Goal: Find specific page/section: Find specific page/section

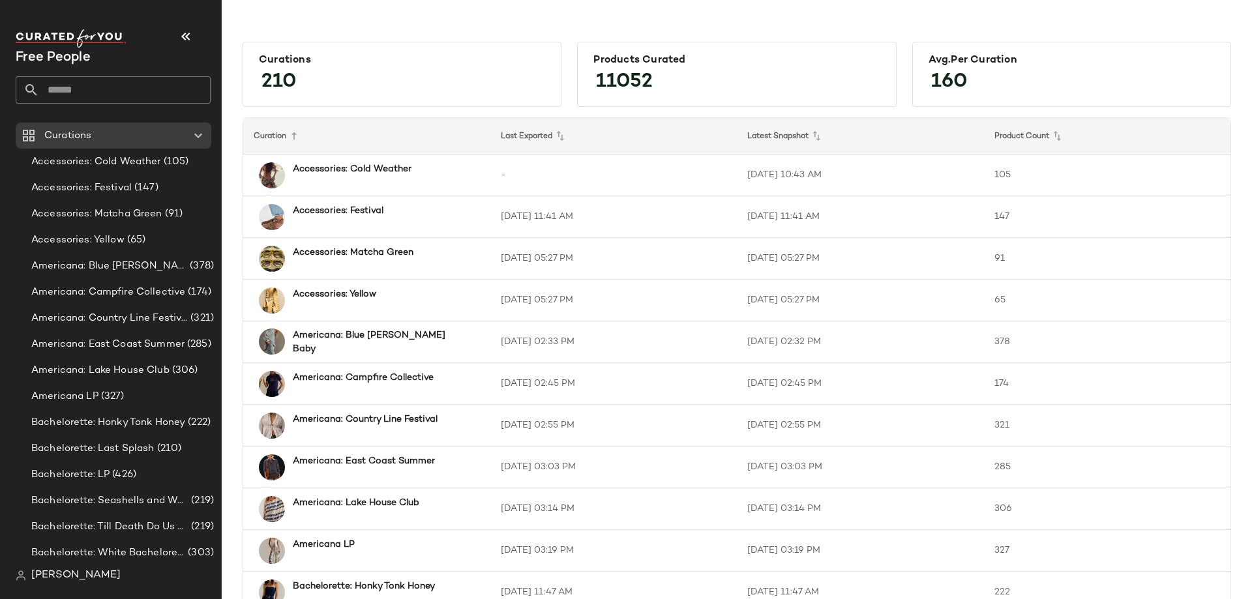
click at [68, 74] on div "Free People" at bounding box center [113, 66] width 195 height 74
click at [68, 84] on input "text" at bounding box center [124, 89] width 171 height 27
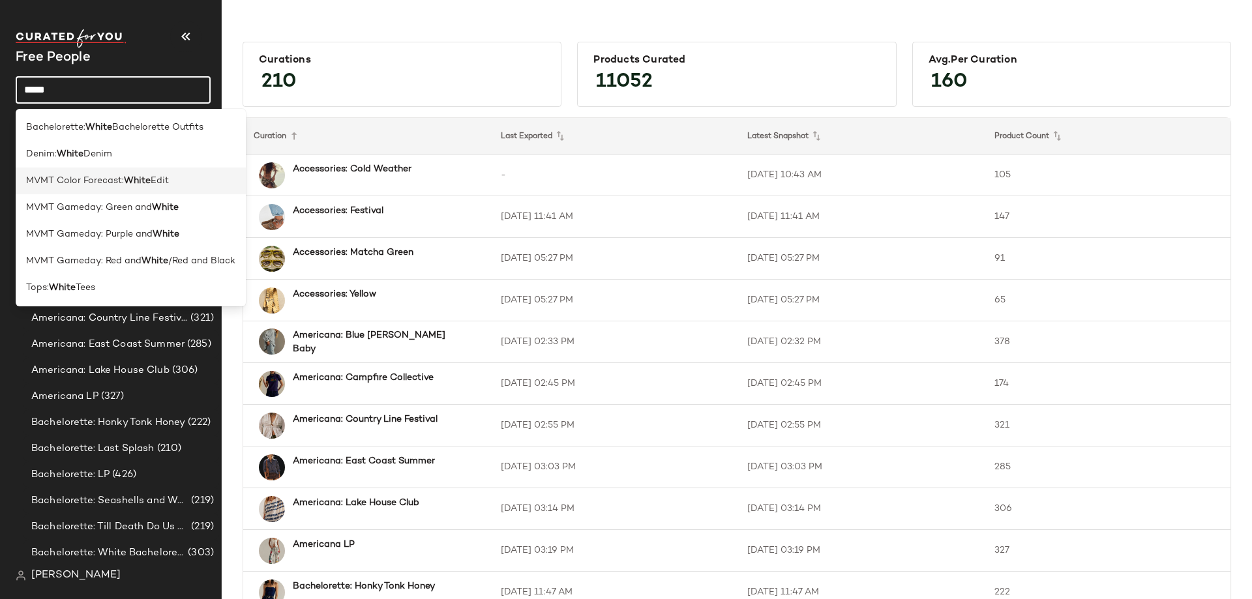
type input "*****"
drag, startPoint x: 145, startPoint y: 177, endPoint x: 187, endPoint y: 189, distance: 43.4
click at [187, 221] on div "MVMT Color Forecast: White Edit" at bounding box center [131, 234] width 230 height 27
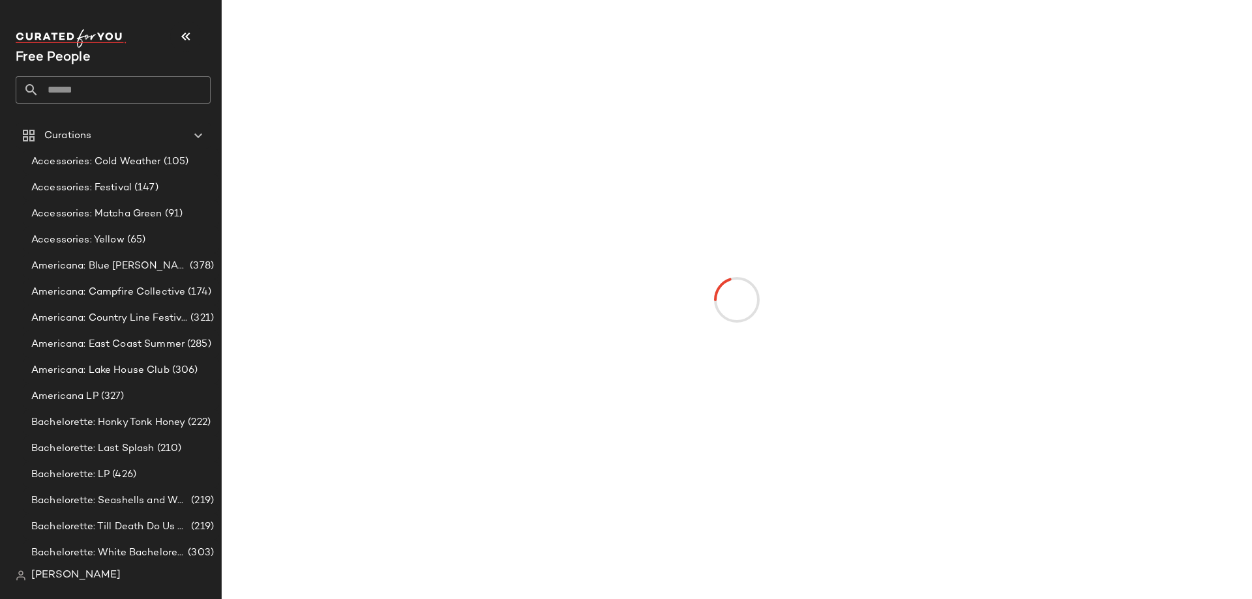
click at [95, 90] on input "text" at bounding box center [124, 89] width 171 height 27
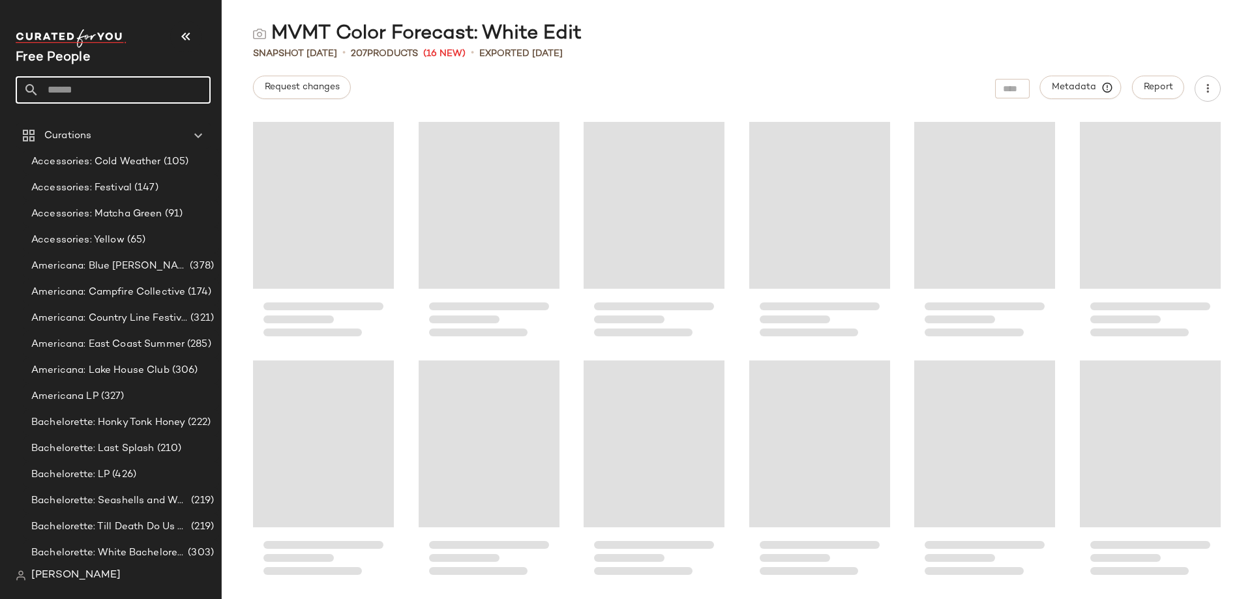
click at [61, 94] on input "text" at bounding box center [124, 89] width 171 height 27
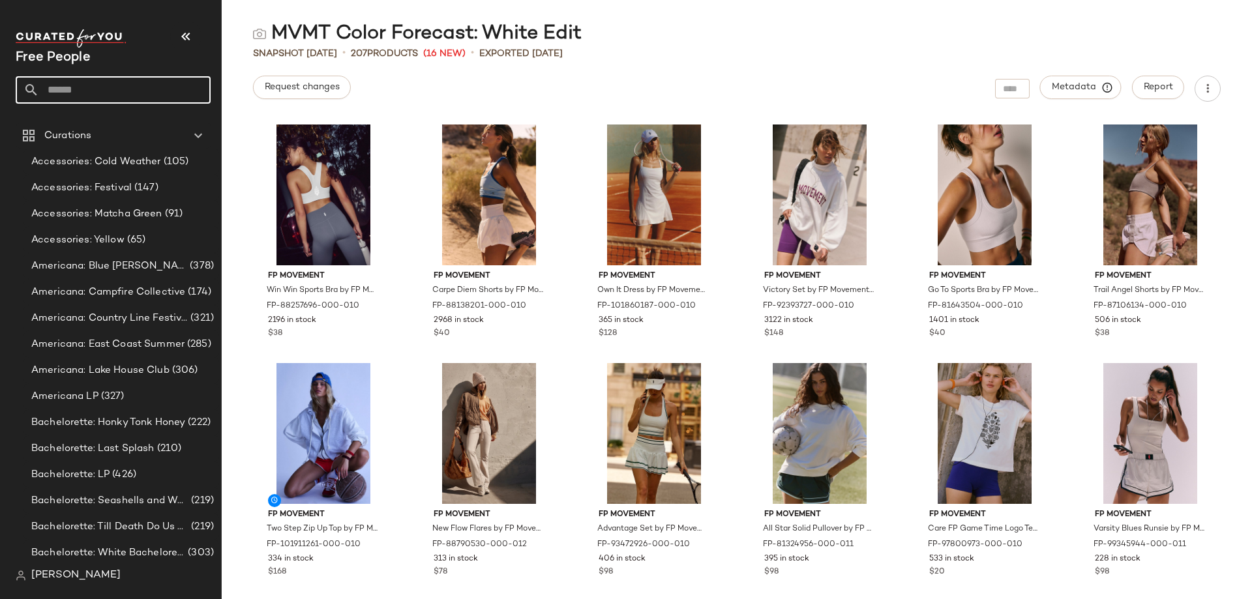
click at [162, 60] on div "Free People" at bounding box center [113, 58] width 195 height 21
click at [65, 95] on input "text" at bounding box center [124, 89] width 171 height 27
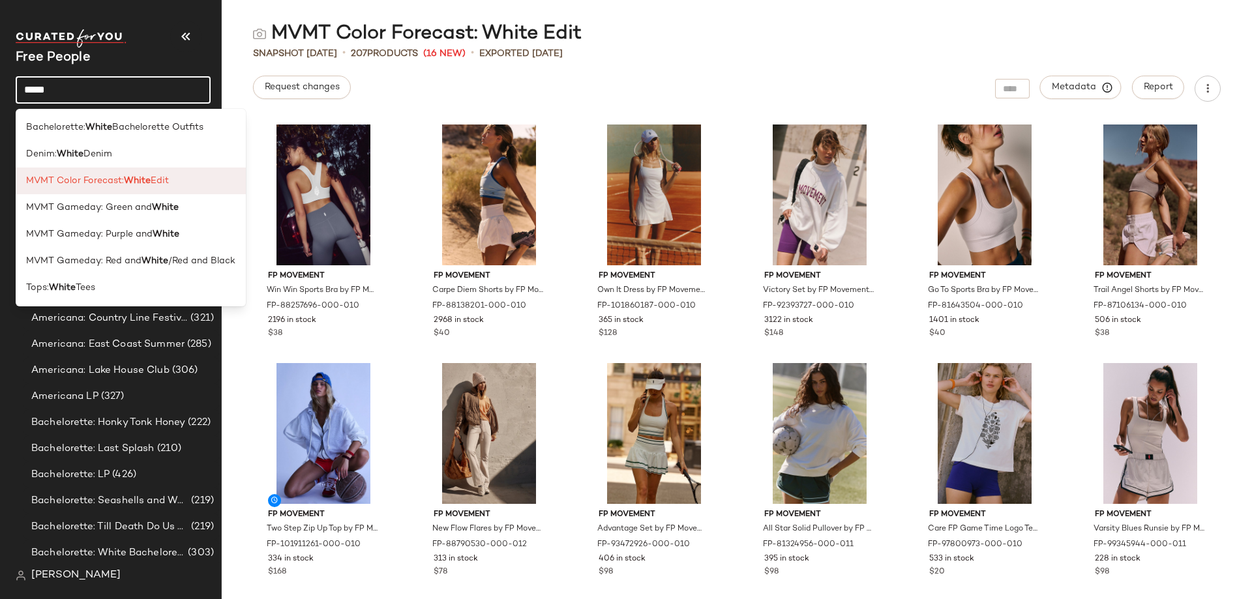
type input "*****"
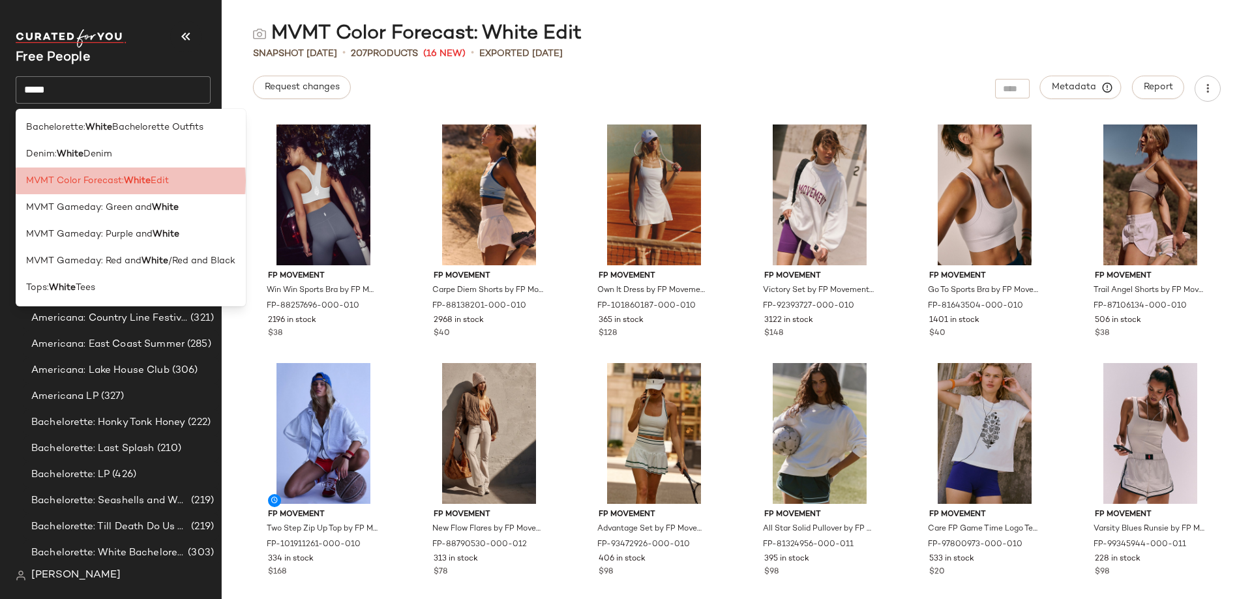
click at [174, 185] on div "MVMT Color Forecast: White Edit" at bounding box center [130, 181] width 209 height 14
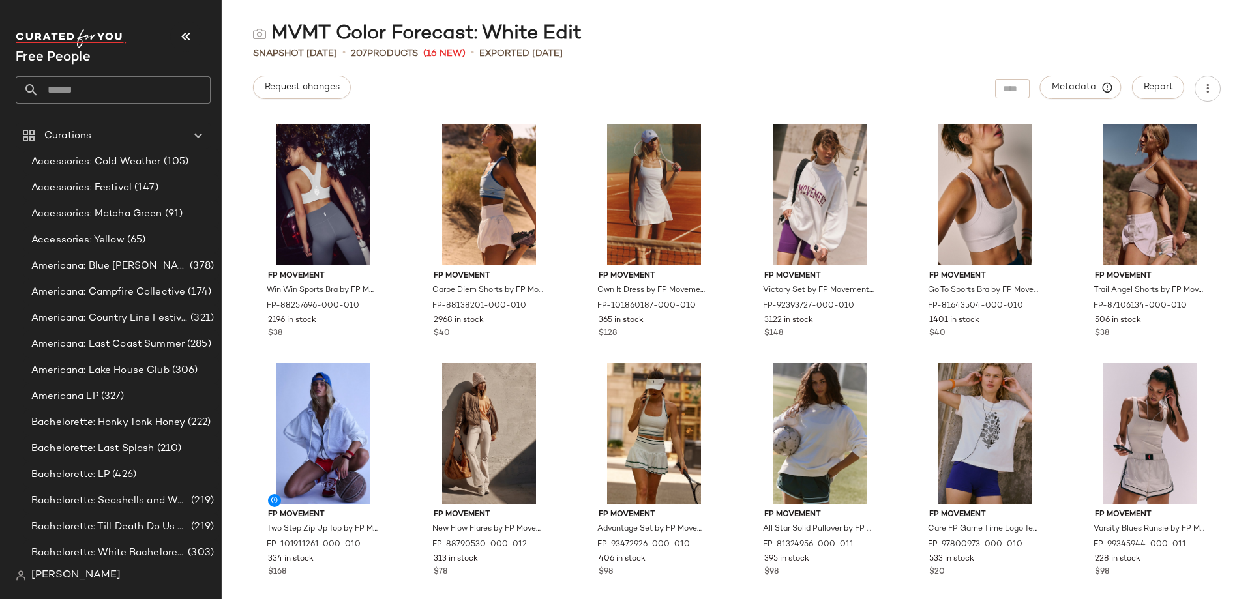
click at [64, 87] on input "text" at bounding box center [124, 89] width 171 height 27
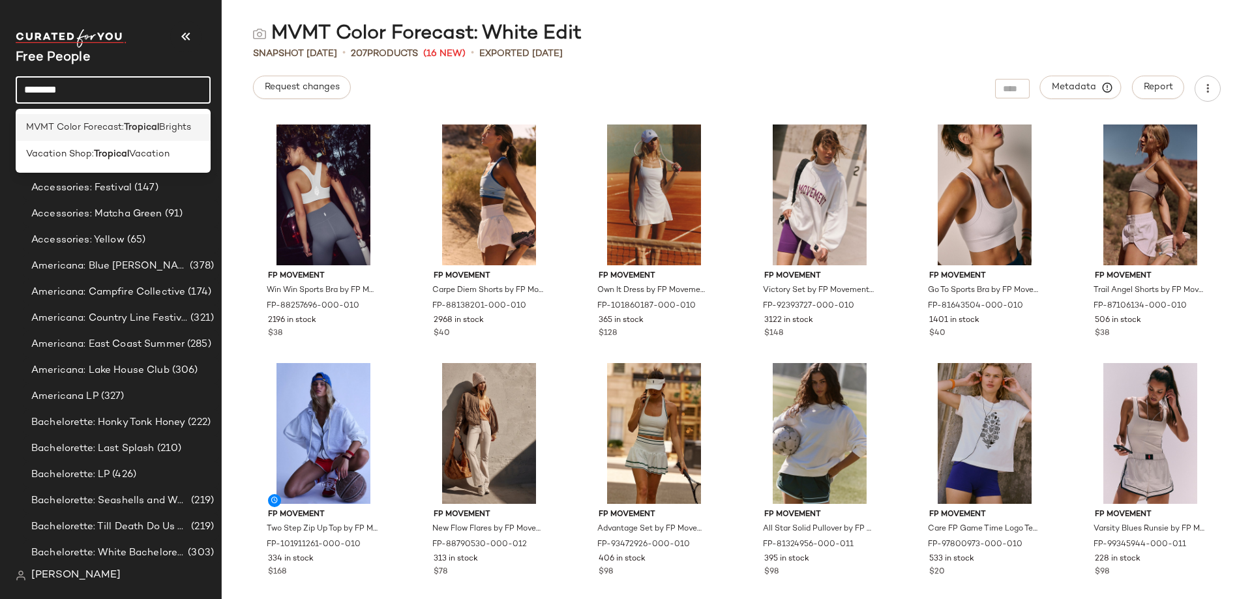
type input "********"
click at [149, 134] on div "MVMT Color Forecast: Tropical Brights" at bounding box center [113, 127] width 195 height 27
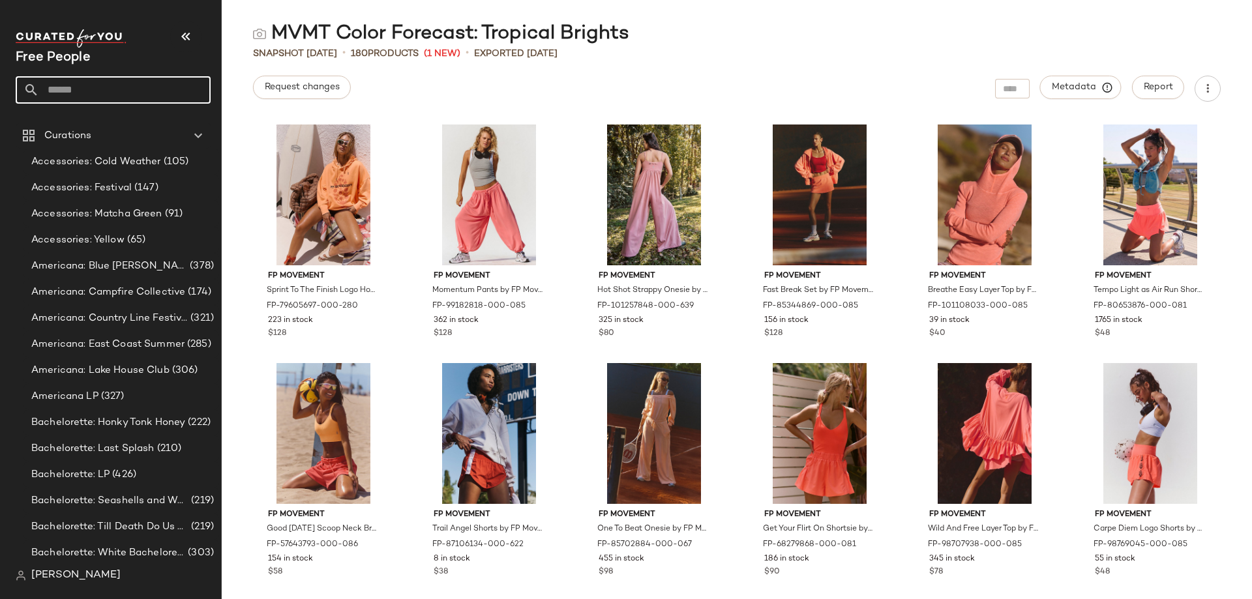
click at [119, 76] on input "text" at bounding box center [124, 89] width 171 height 27
click at [106, 91] on input "text" at bounding box center [124, 89] width 171 height 27
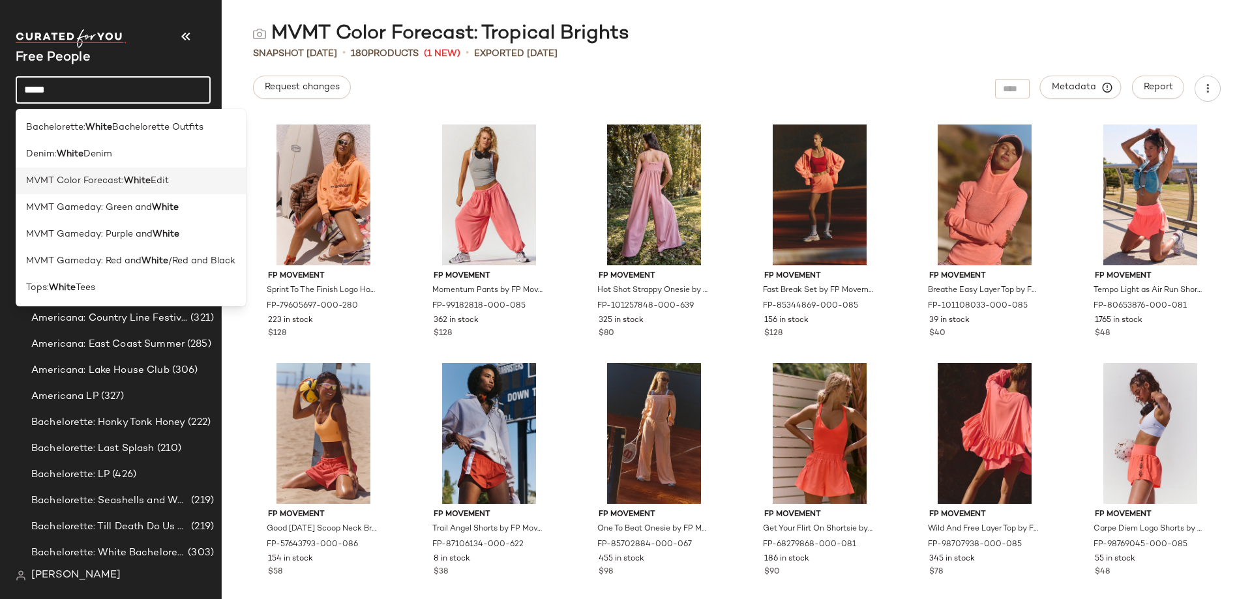
type input "*****"
click at [152, 182] on span "Edit" at bounding box center [160, 181] width 18 height 14
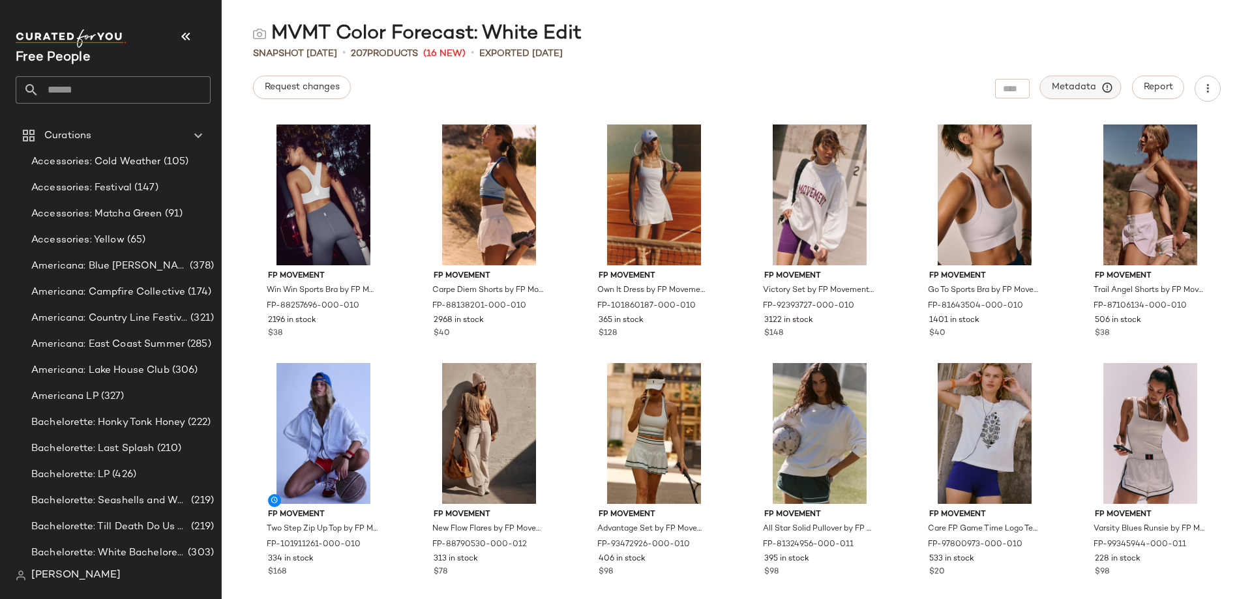
click at [1080, 85] on span "Metadata" at bounding box center [1080, 88] width 59 height 12
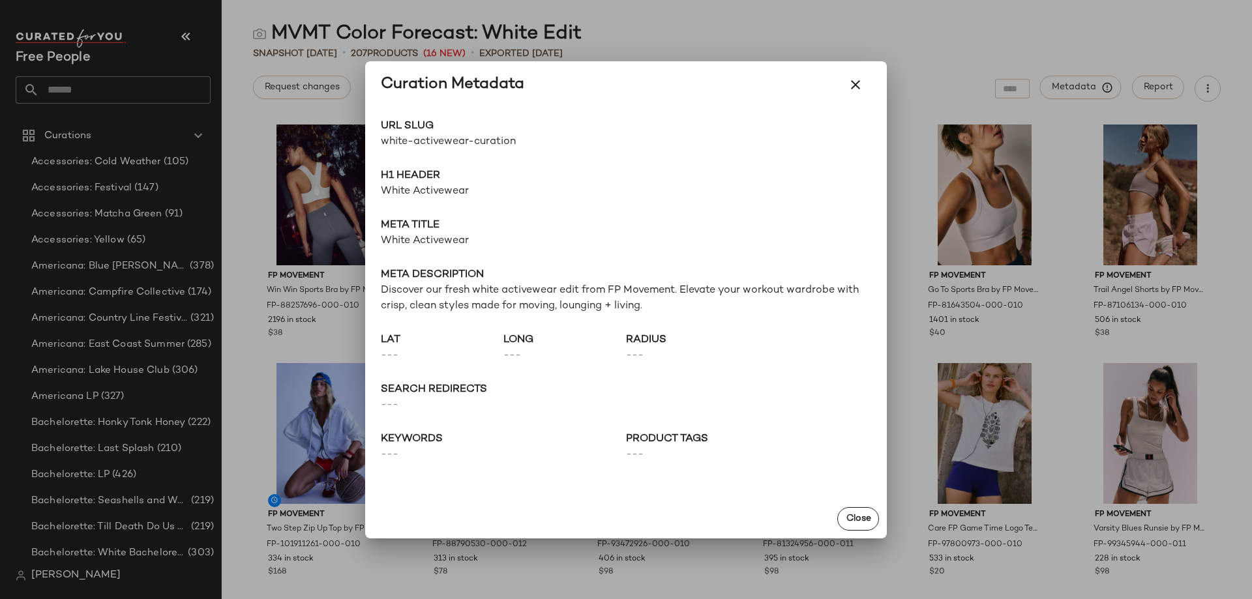
click at [477, 141] on span "white-activewear-curation" at bounding box center [503, 142] width 245 height 16
copy div "white-activewear-curation Go to Shop"
click at [857, 83] on icon "button" at bounding box center [856, 85] width 16 height 16
